Goal: Information Seeking & Learning: Learn about a topic

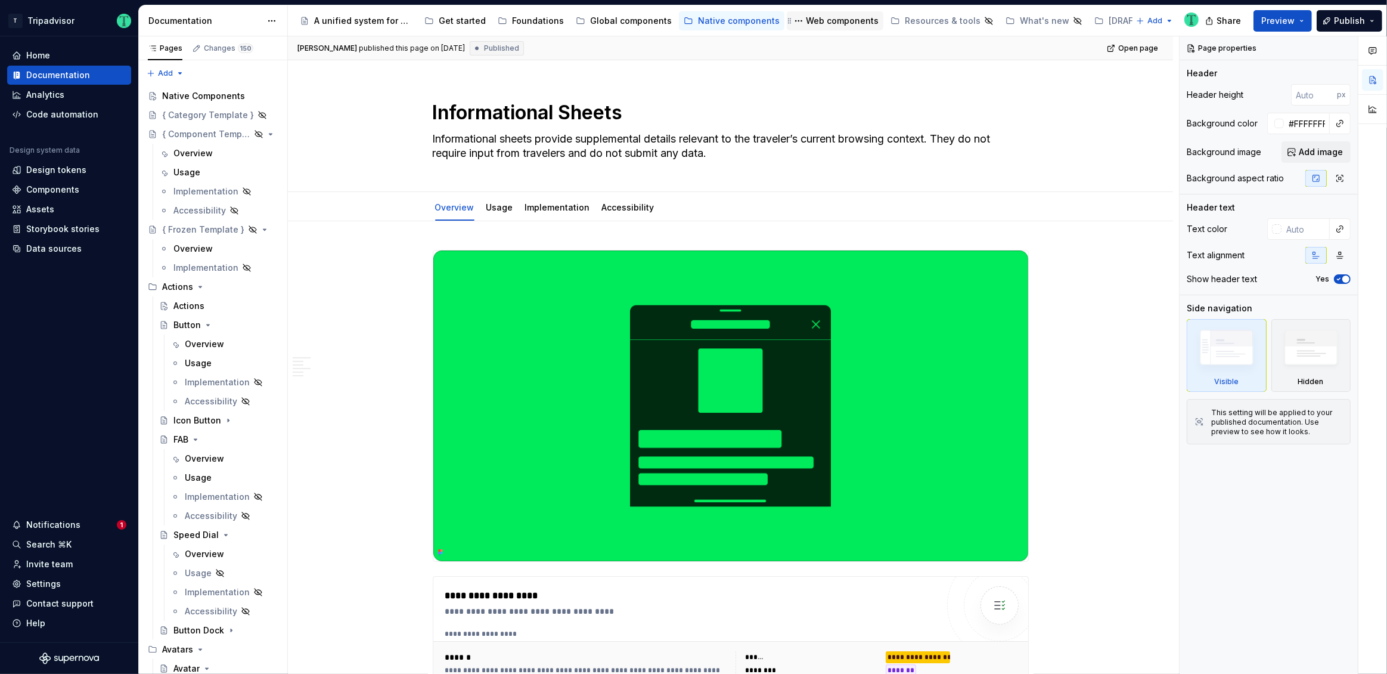
click at [818, 15] on div "Web components" at bounding box center [842, 21] width 73 height 12
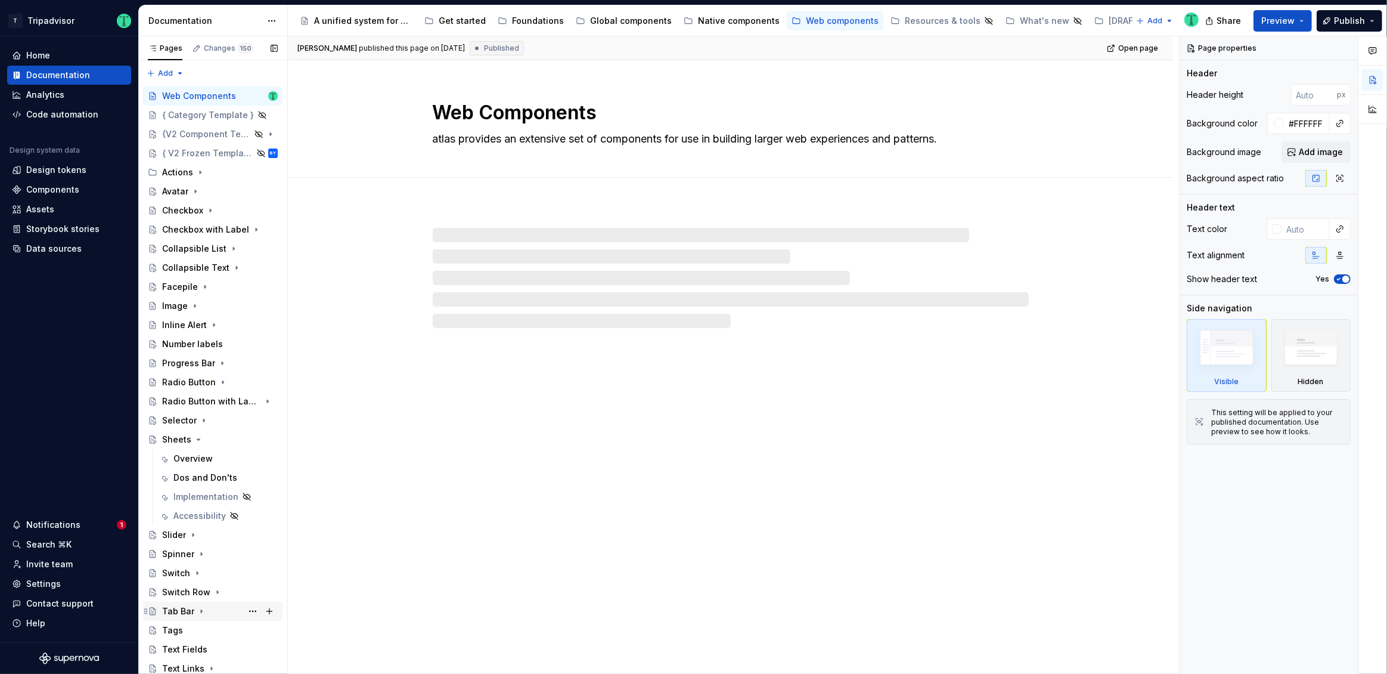
scroll to position [134, 0]
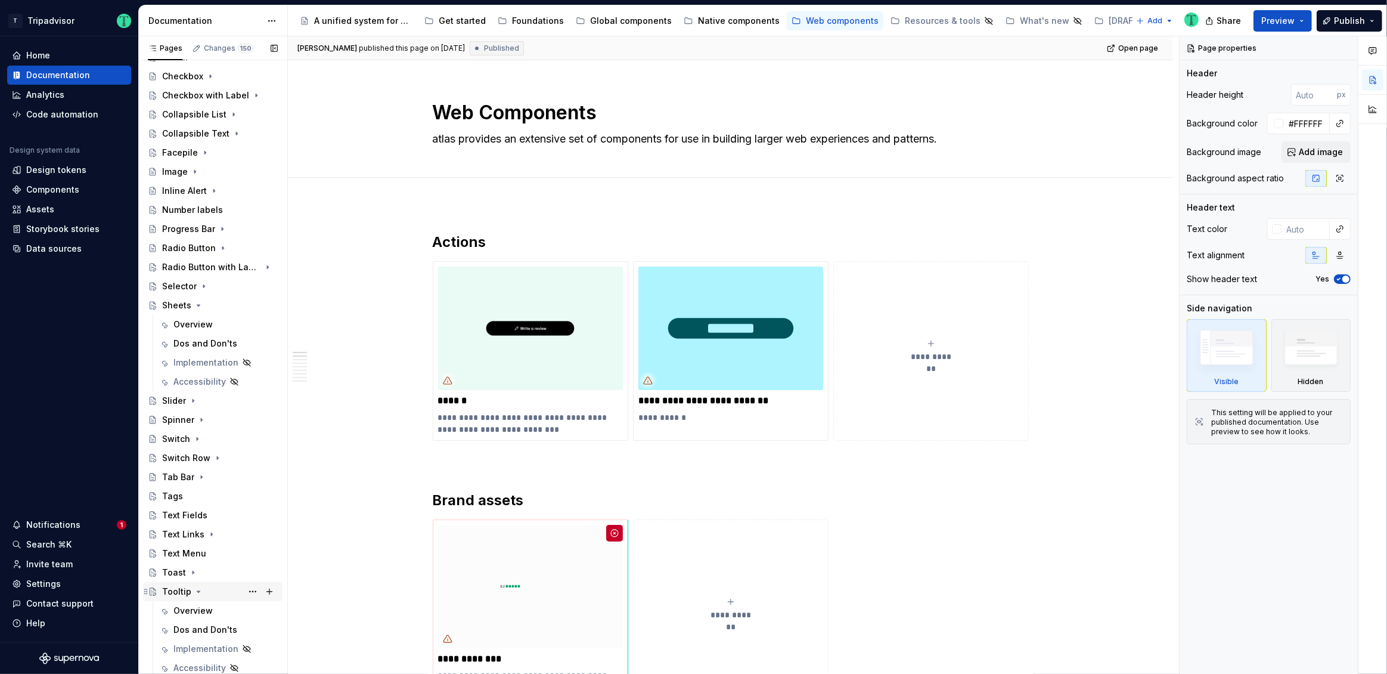
click at [177, 588] on div "Tooltip" at bounding box center [176, 591] width 29 height 12
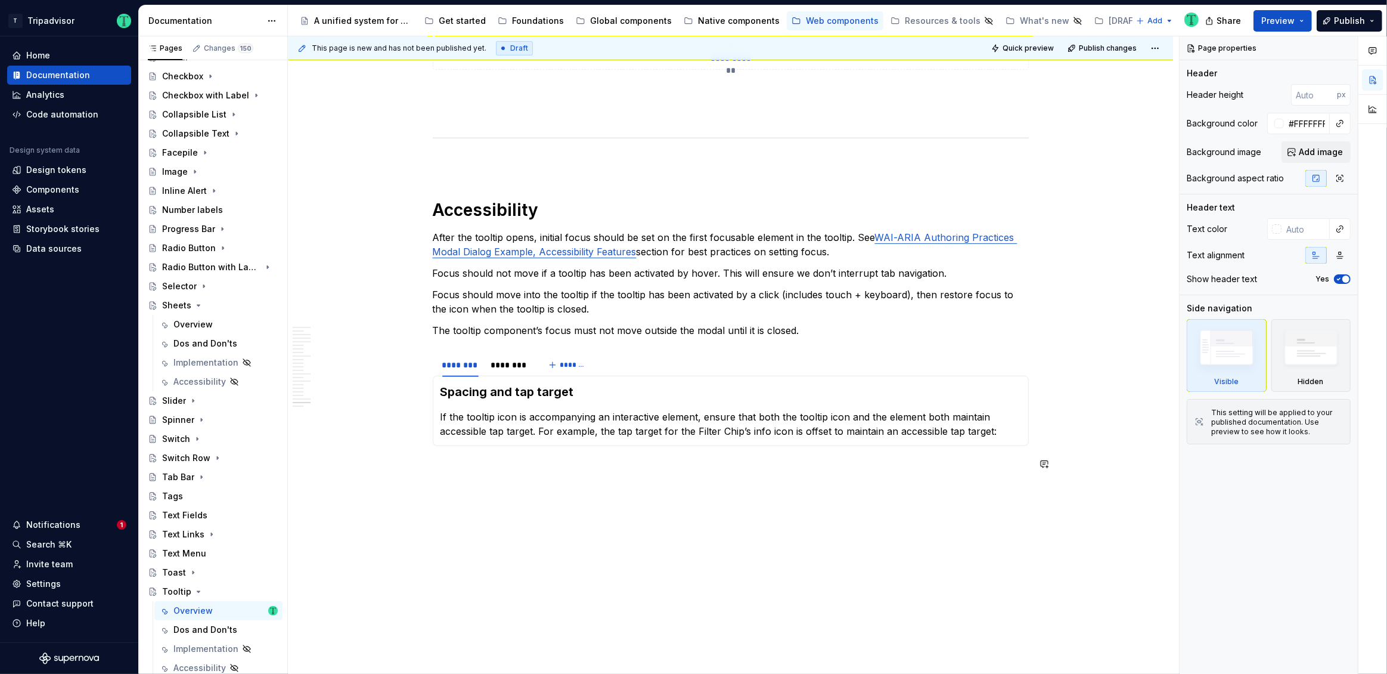
scroll to position [5634, 0]
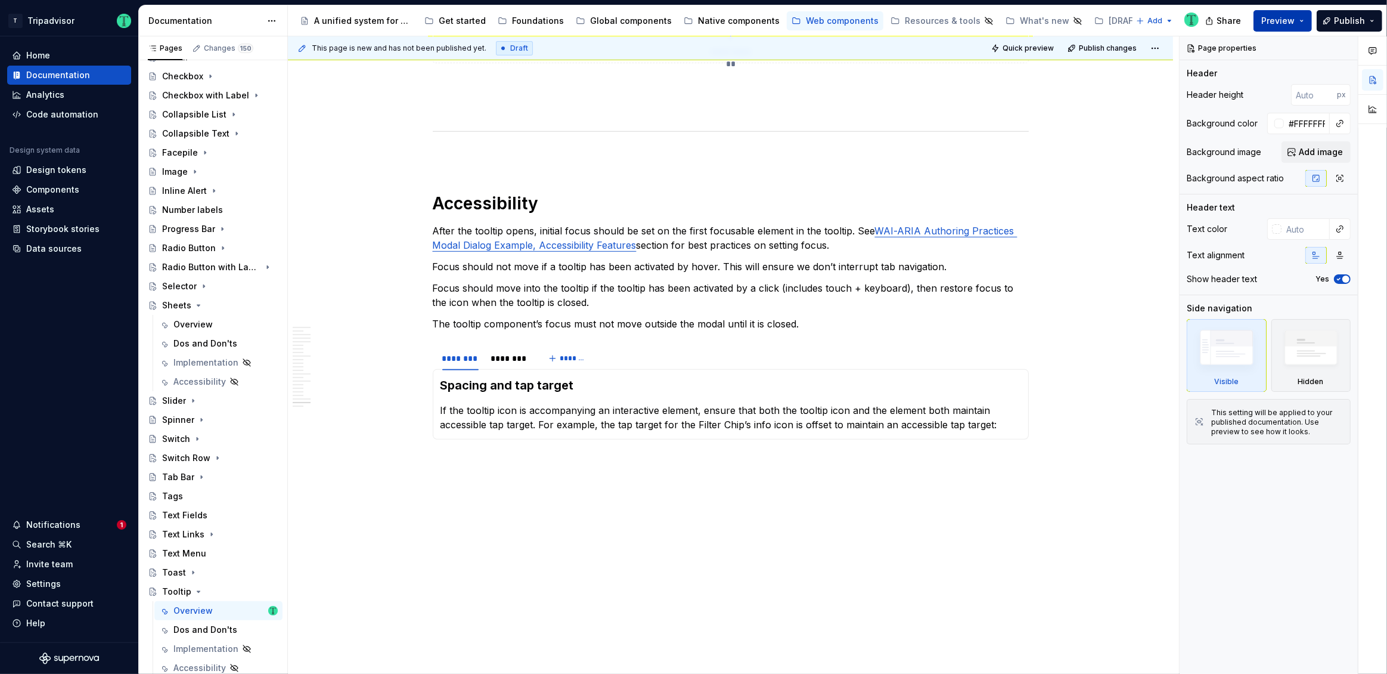
click at [1293, 18] on span "Preview" at bounding box center [1277, 21] width 33 height 12
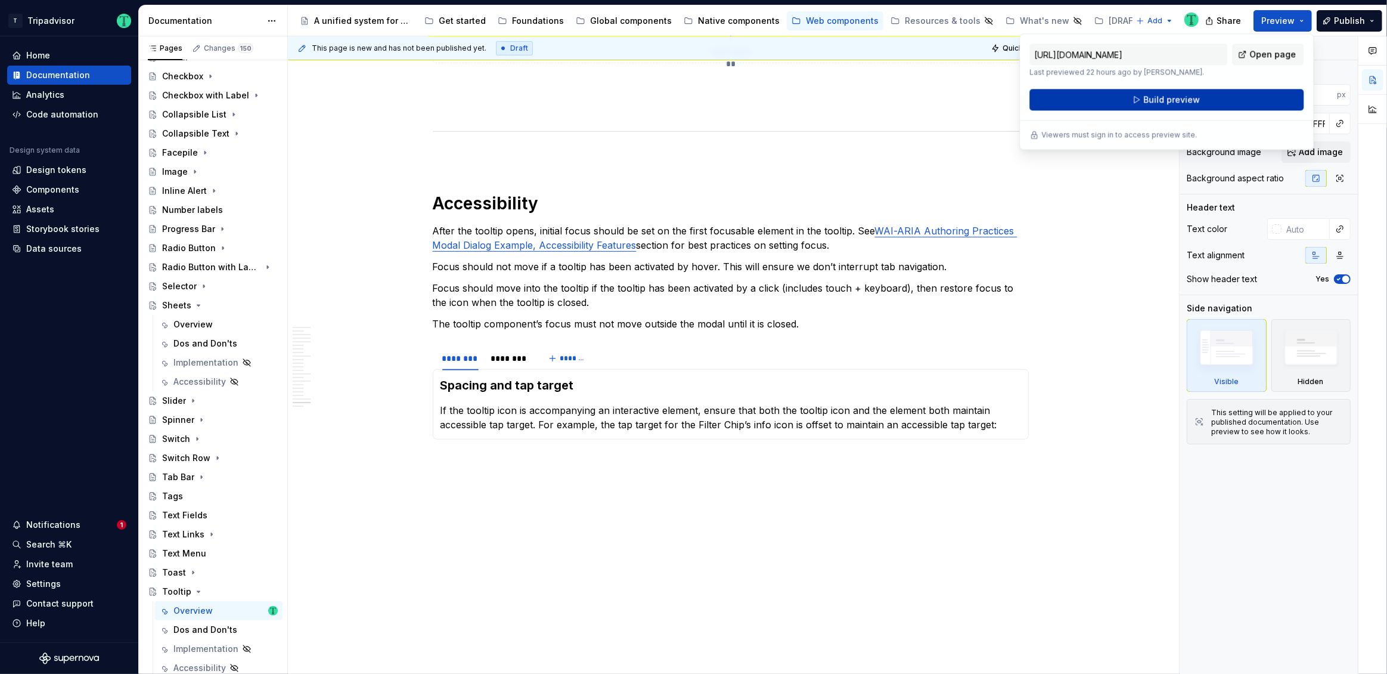
click at [1261, 102] on button "Build preview" at bounding box center [1166, 99] width 274 height 21
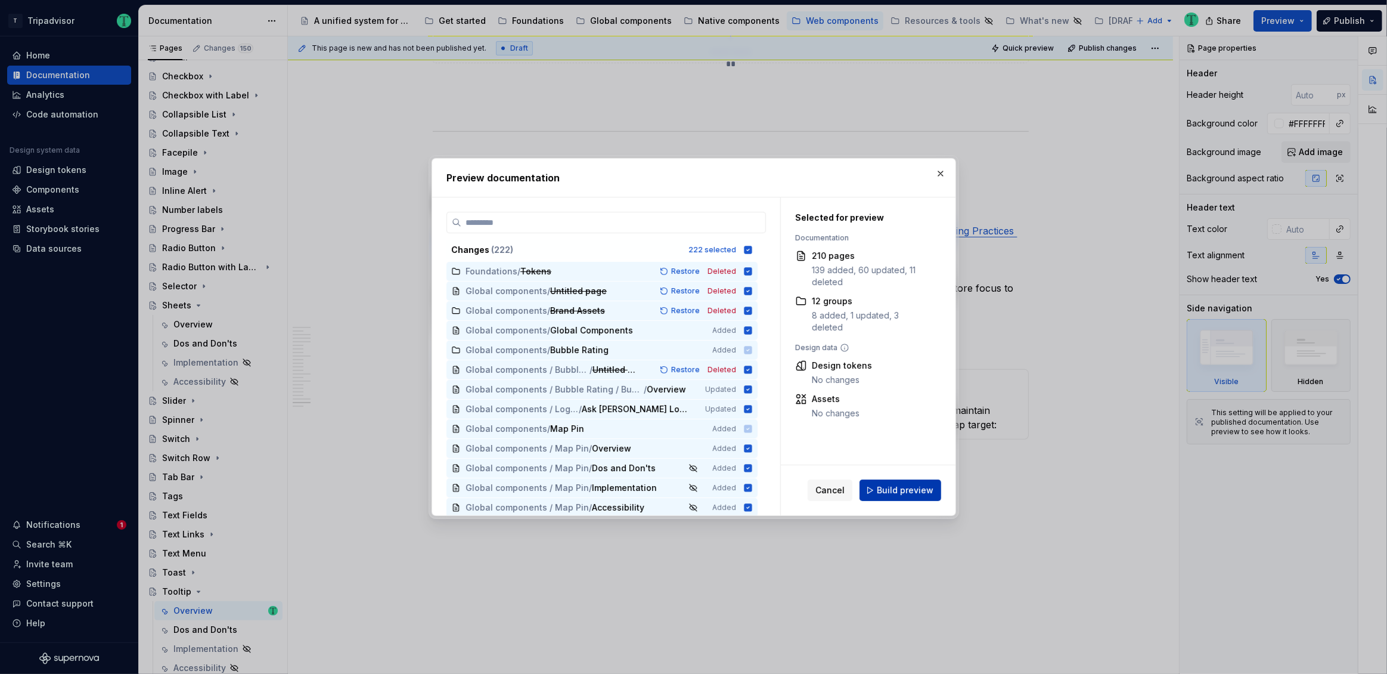
click at [932, 488] on span "Build preview" at bounding box center [905, 490] width 57 height 12
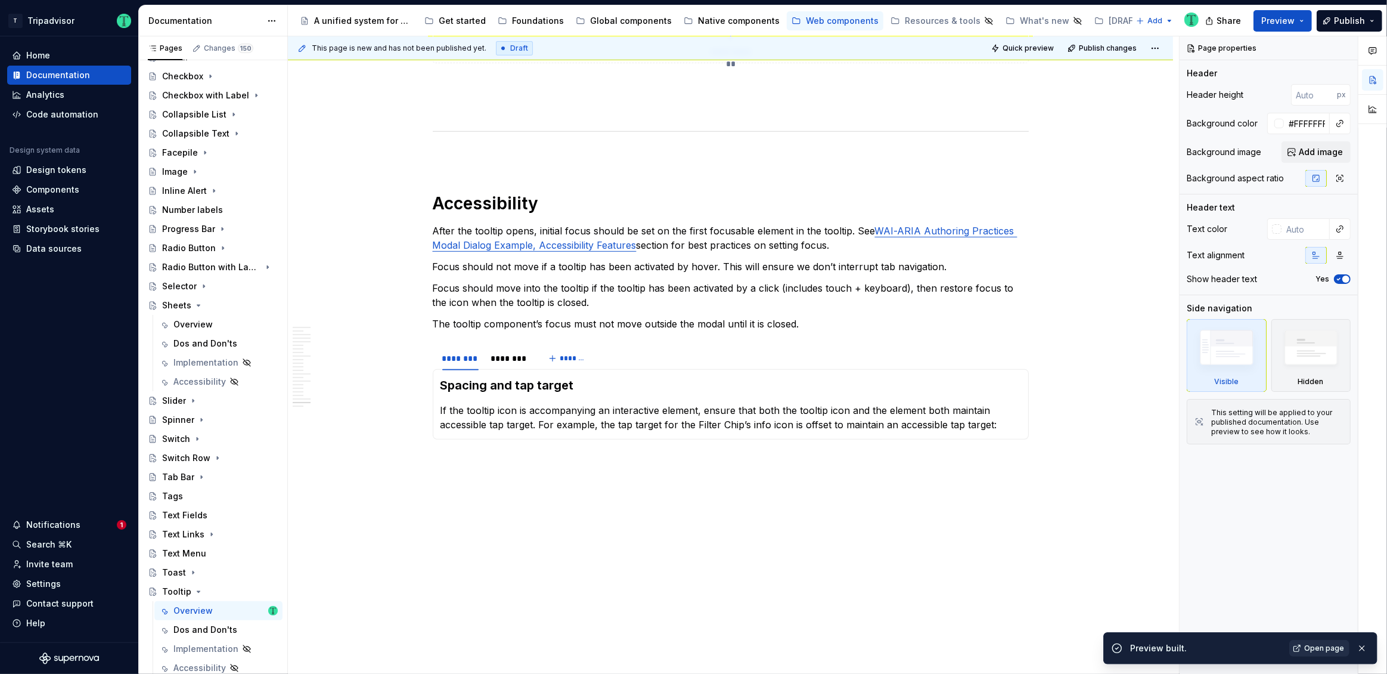
click at [1329, 644] on span "Open page" at bounding box center [1324, 648] width 40 height 10
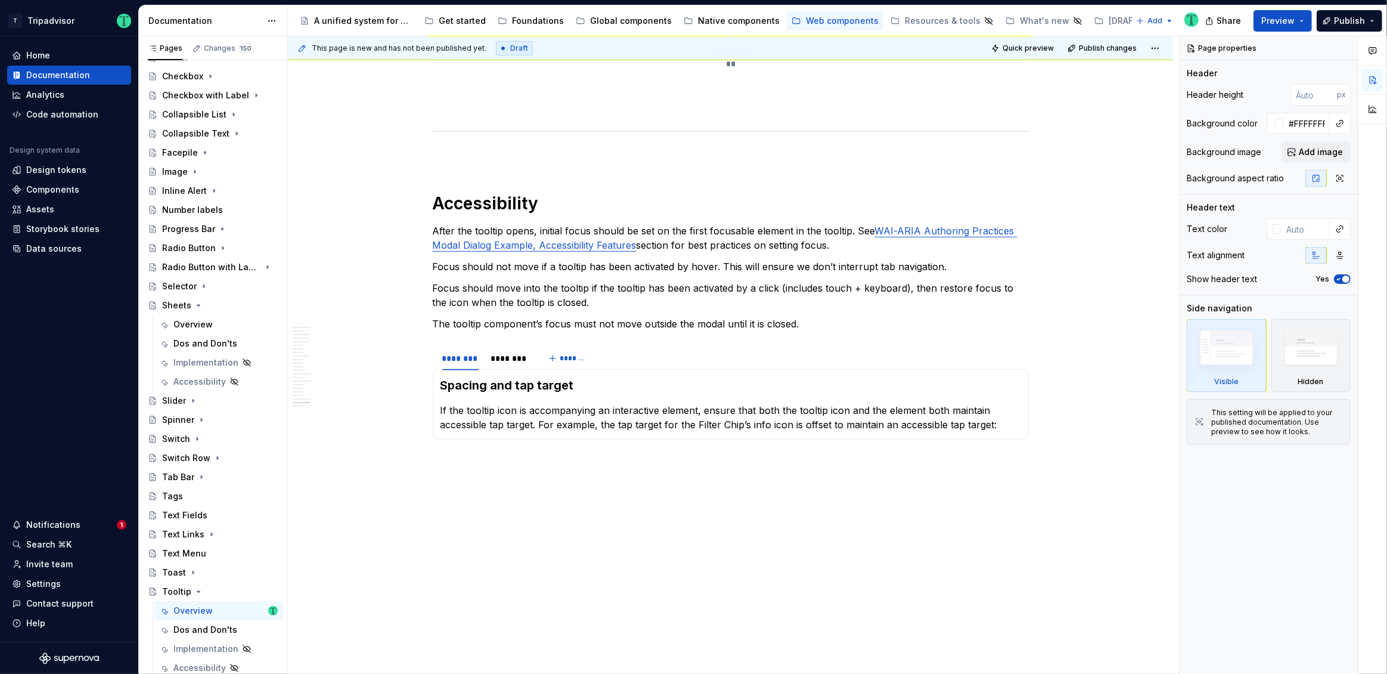
type textarea "*"
